Goal: Book appointment/travel/reservation

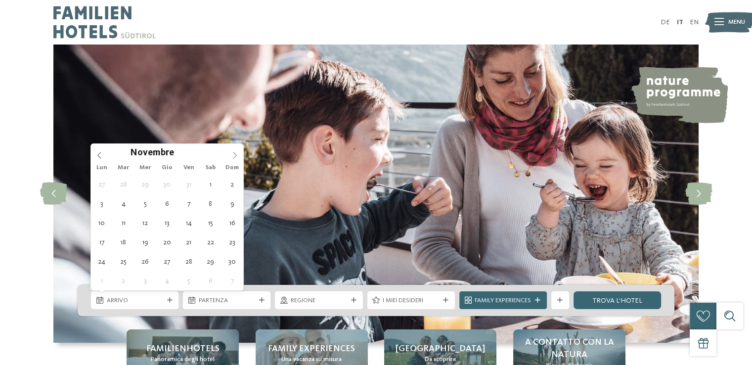
click at [237, 154] on icon at bounding box center [234, 155] width 7 height 7
type div "[DATE]"
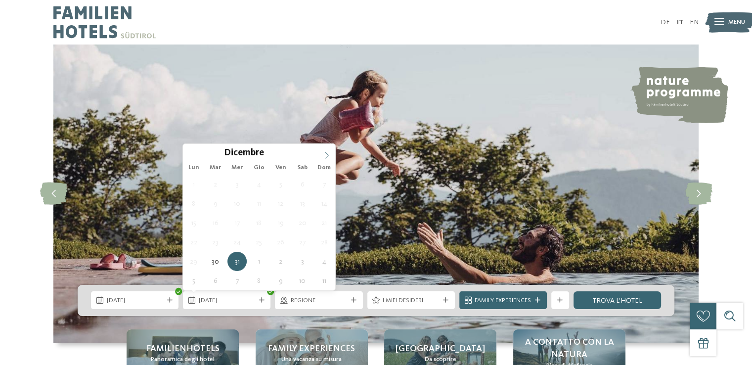
type input "****"
click at [328, 152] on icon at bounding box center [327, 155] width 7 height 7
type div "[DATE]"
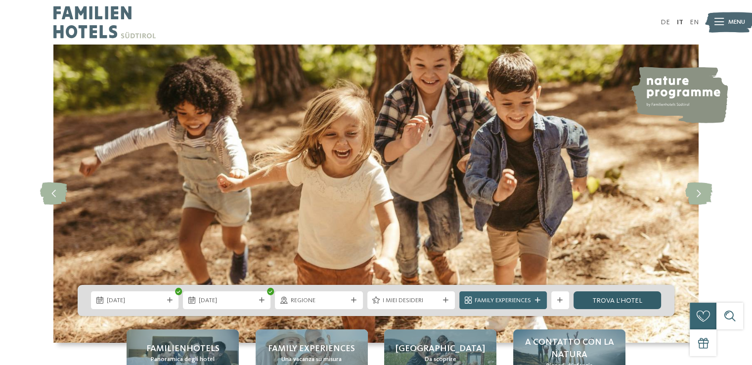
click at [594, 299] on link "trova l’hotel" at bounding box center [618, 300] width 88 height 18
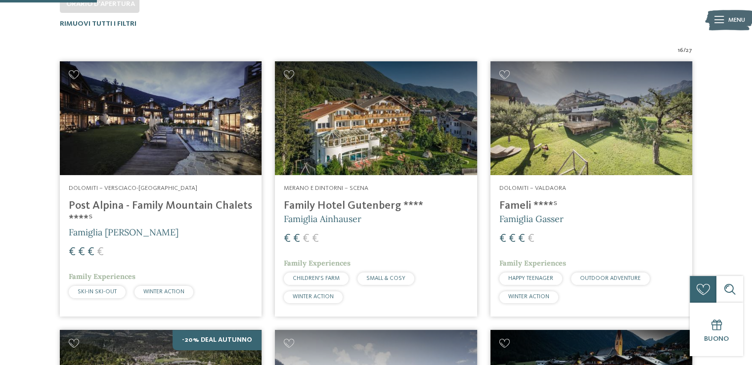
click at [127, 169] on img at bounding box center [161, 118] width 202 height 114
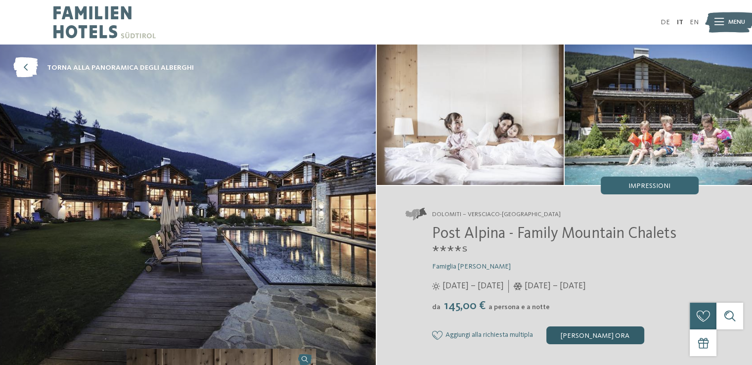
click at [597, 331] on div "[PERSON_NAME] ora" at bounding box center [596, 335] width 98 height 18
click at [166, 188] on img at bounding box center [188, 206] width 376 height 322
click at [31, 68] on icon at bounding box center [25, 68] width 25 height 20
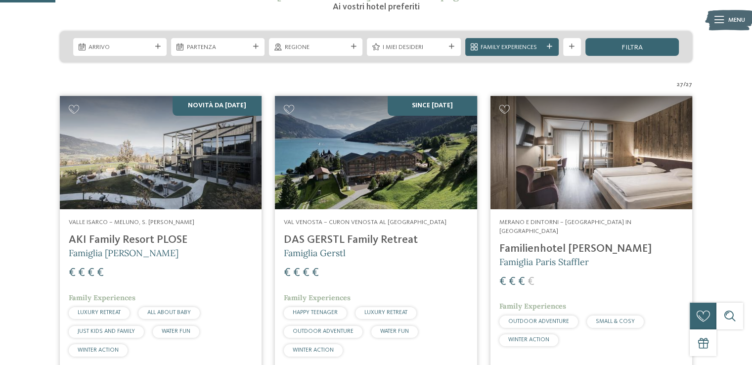
scroll to position [182, 0]
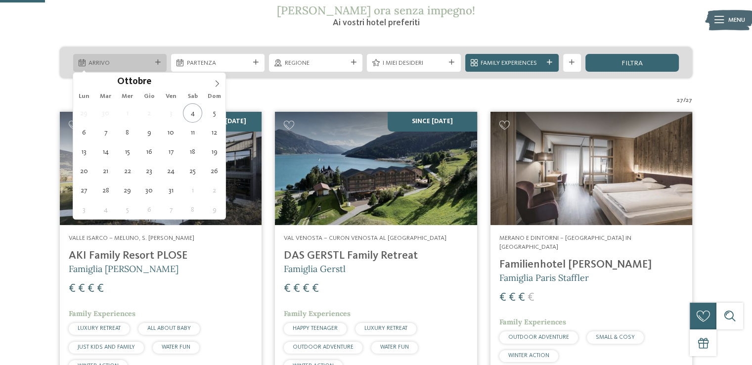
click at [144, 66] on span "Arrivo" at bounding box center [120, 63] width 62 height 9
click at [213, 88] on span at bounding box center [217, 81] width 17 height 17
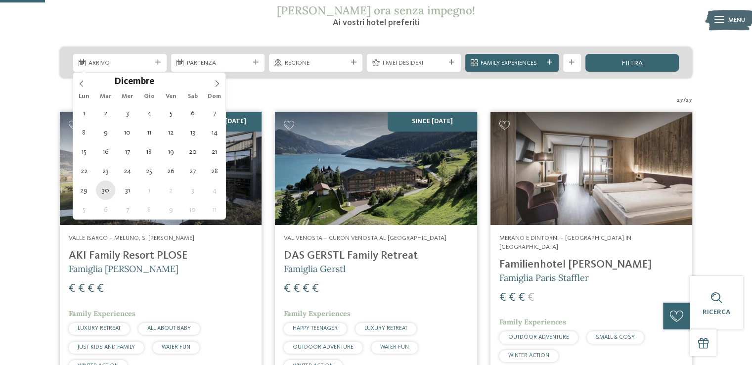
type div "[DATE]"
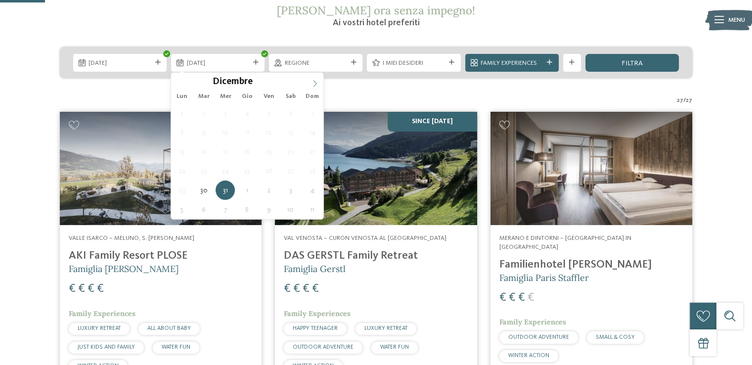
type input "****"
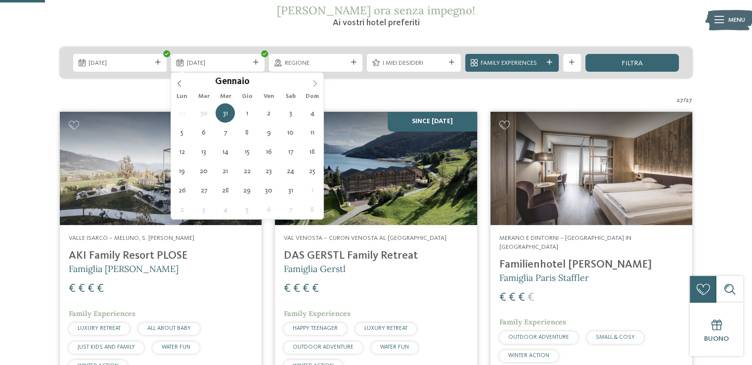
click at [318, 85] on icon at bounding box center [315, 83] width 7 height 7
type div "[DATE]"
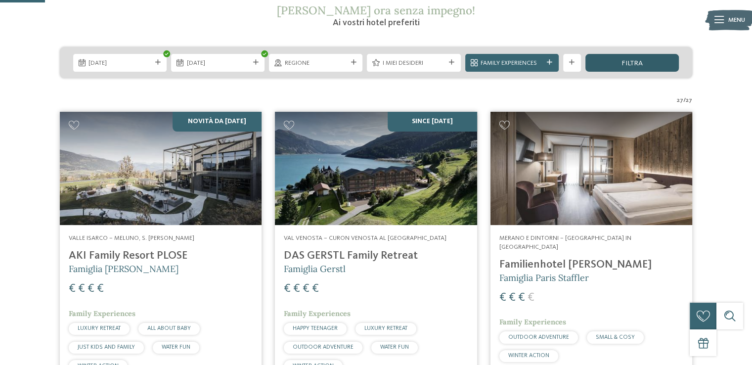
click at [596, 60] on div "filtra" at bounding box center [632, 63] width 93 height 18
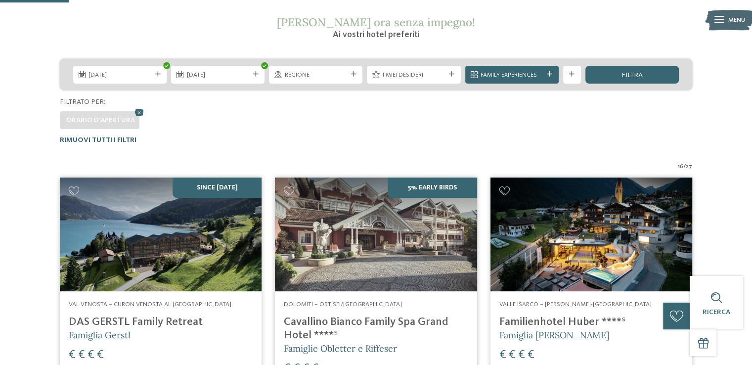
scroll to position [119, 0]
